Goal: Check status: Check status

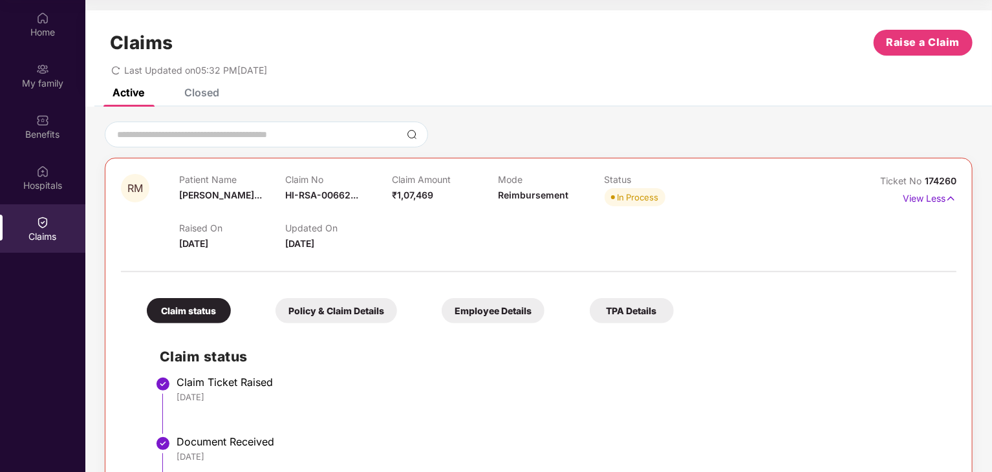
click at [114, 70] on icon "redo" at bounding box center [115, 70] width 9 height 9
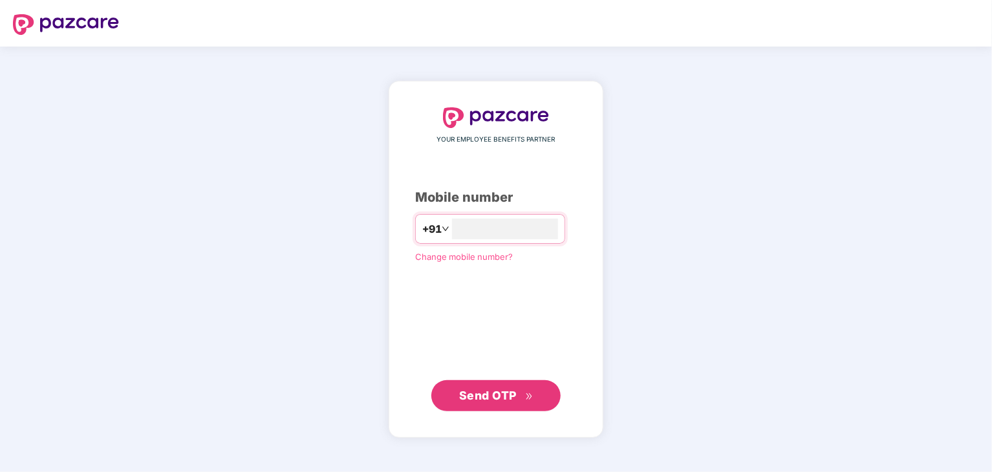
type input "**********"
click at [515, 399] on span "Send OTP" at bounding box center [488, 395] width 58 height 14
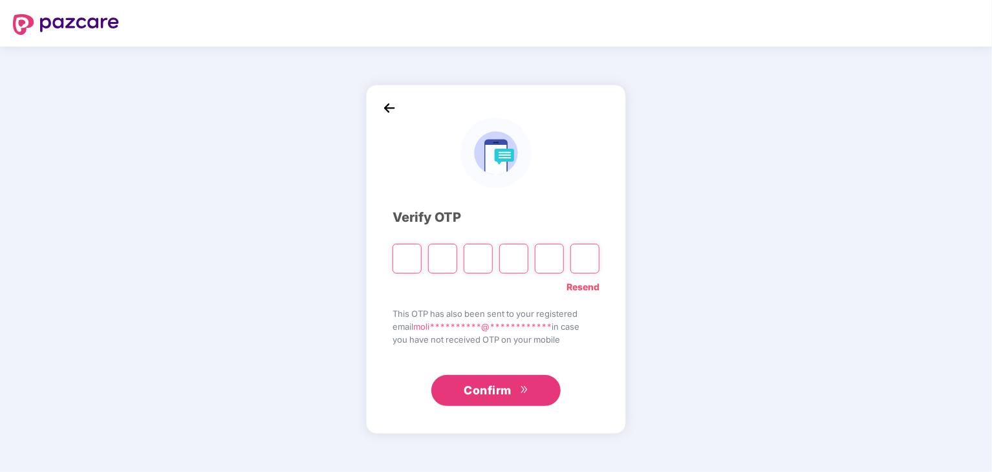
type input "*"
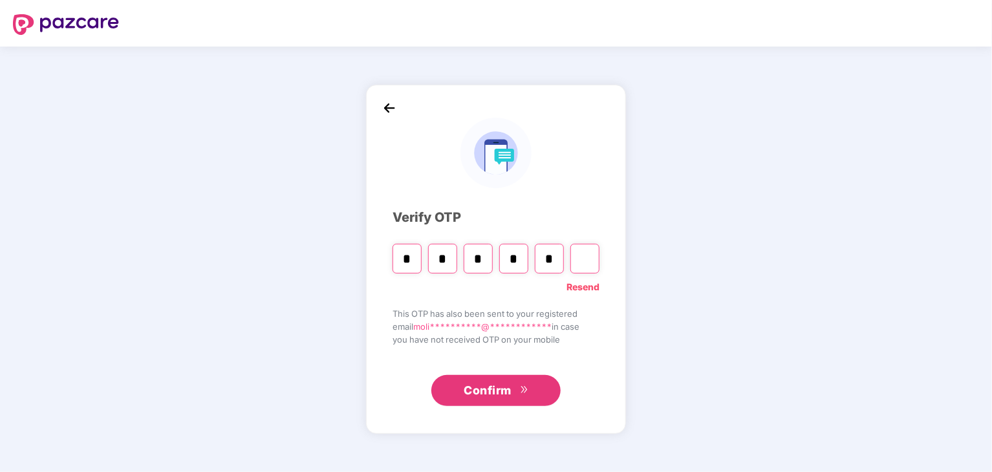
type input "*"
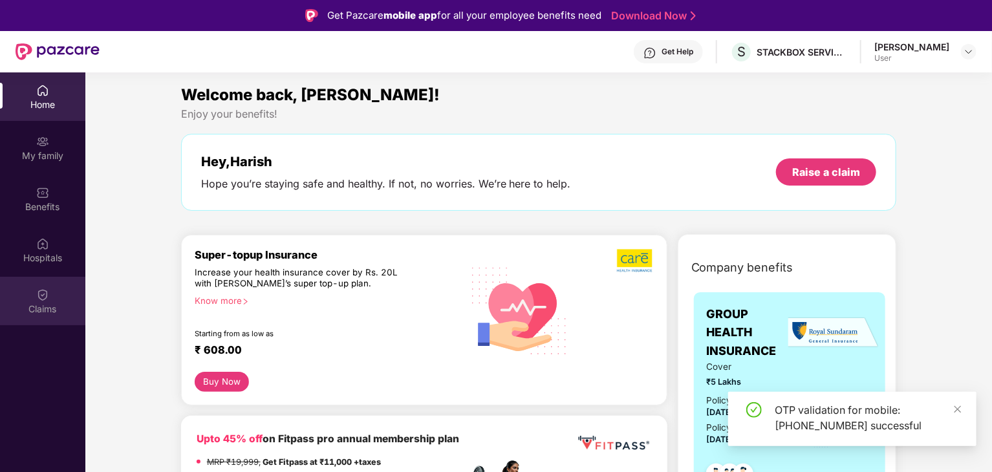
click at [58, 285] on div "Claims" at bounding box center [42, 301] width 85 height 48
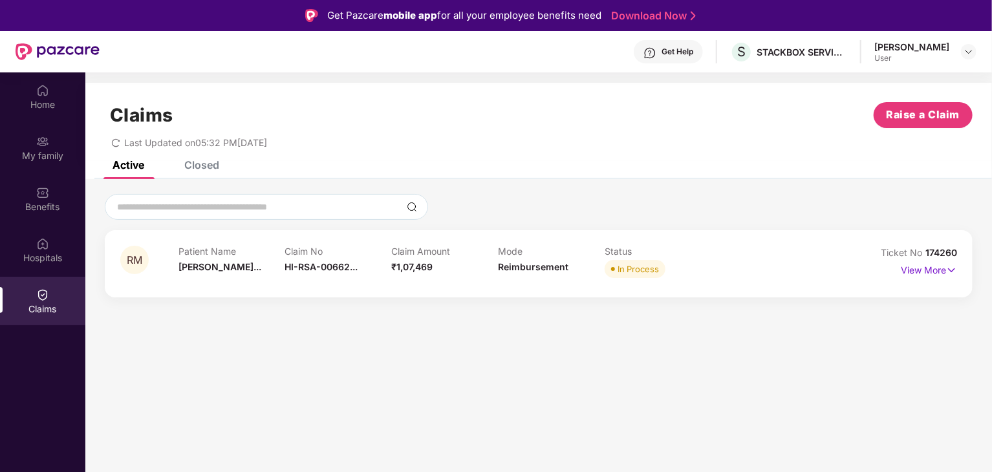
click at [644, 271] on div "In Process" at bounding box center [637, 268] width 41 height 13
click at [946, 264] on img at bounding box center [951, 270] width 11 height 14
